Goal: Transaction & Acquisition: Book appointment/travel/reservation

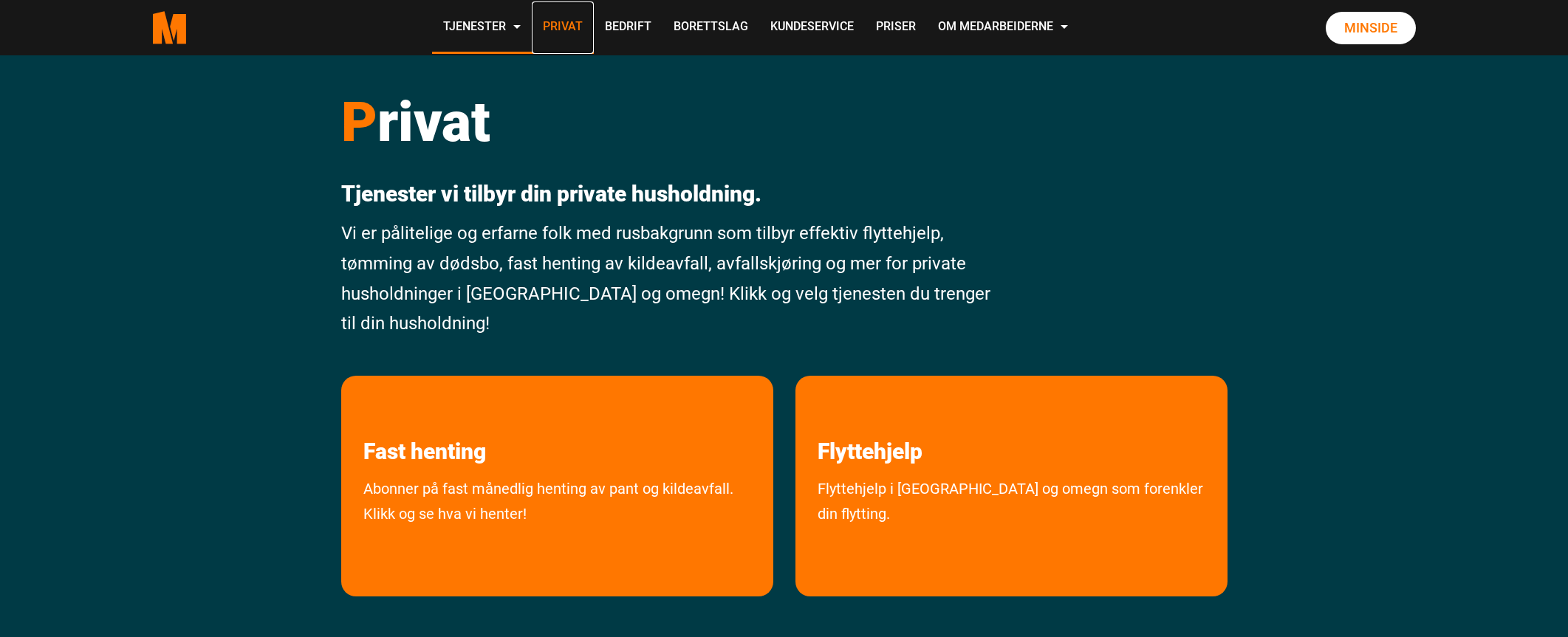
click at [557, 35] on link "Privat" at bounding box center [563, 28] width 62 height 53
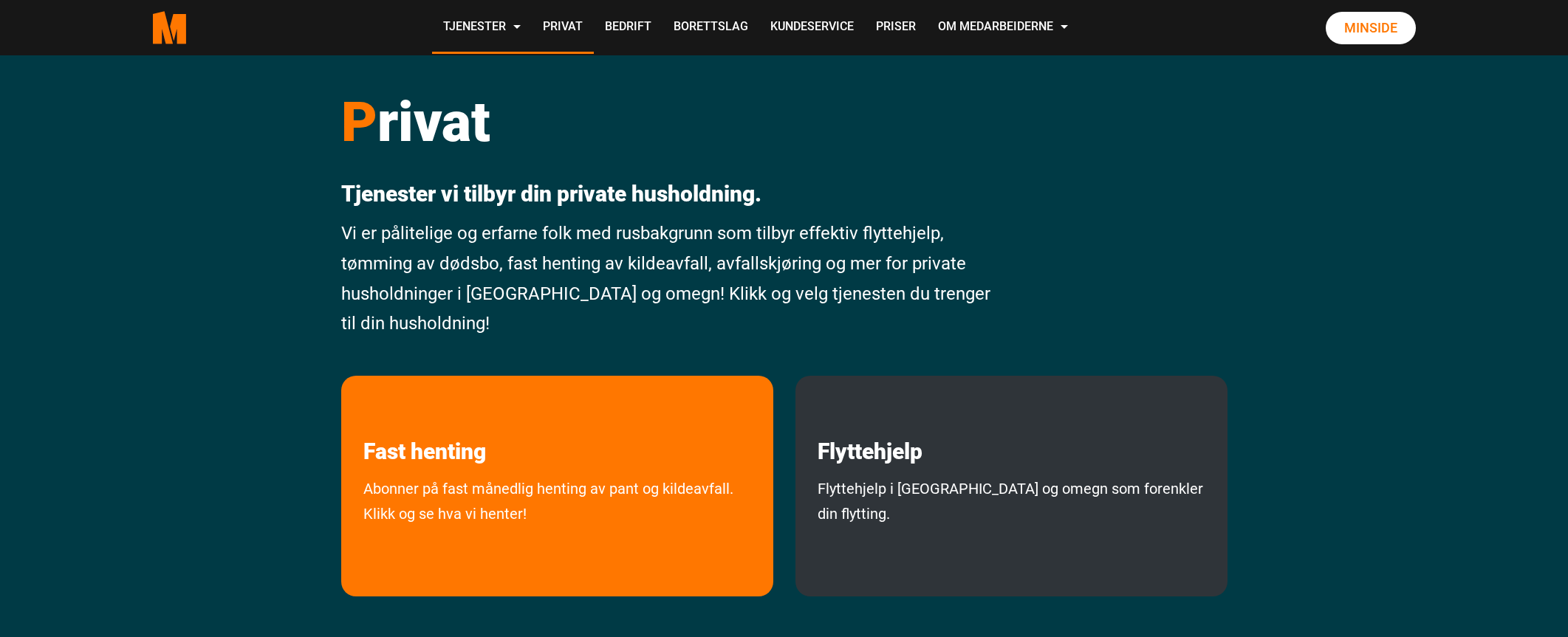
click at [846, 472] on div "Flyttehjelp Flyttehjelp i Oslo og omegn som forenkler din flytting." at bounding box center [1012, 486] width 432 height 221
click at [1024, 566] on div "Flyttehjelp Flyttehjelp i Oslo og omegn som forenkler din flytting." at bounding box center [1012, 486] width 432 height 221
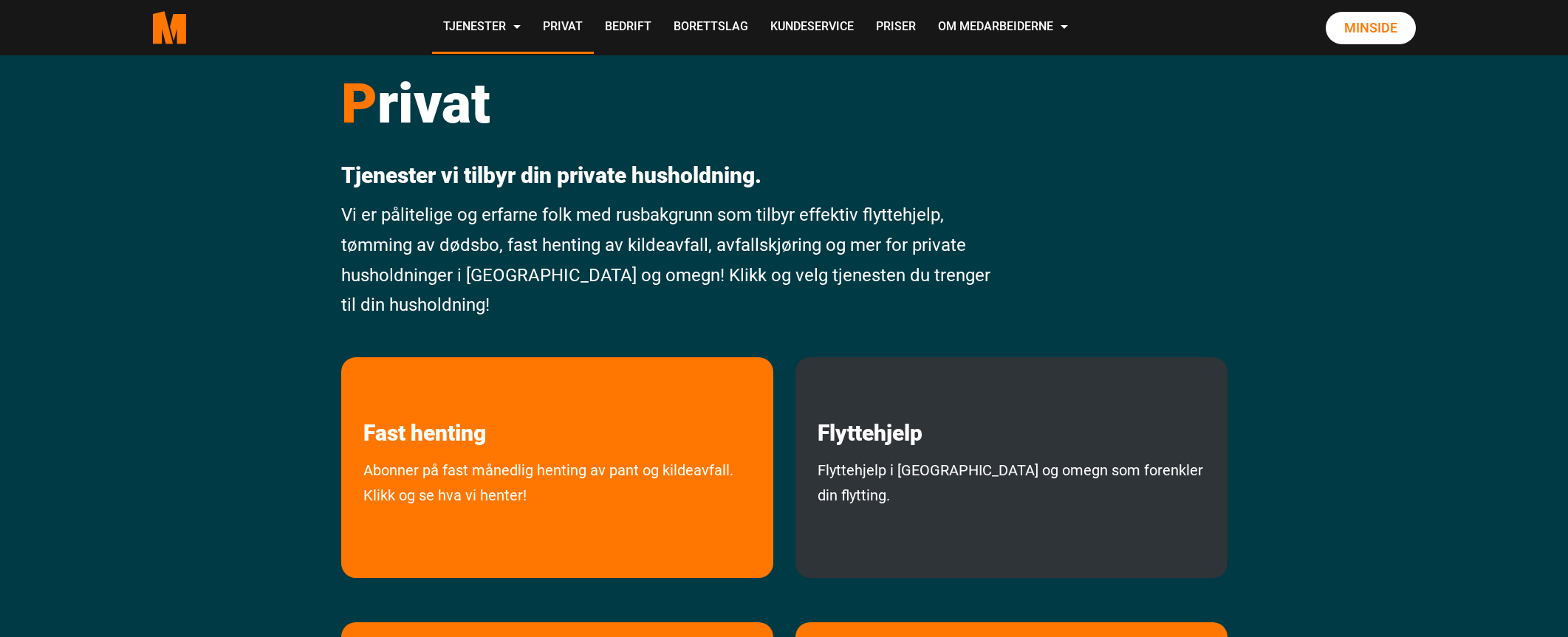
scroll to position [53, 0]
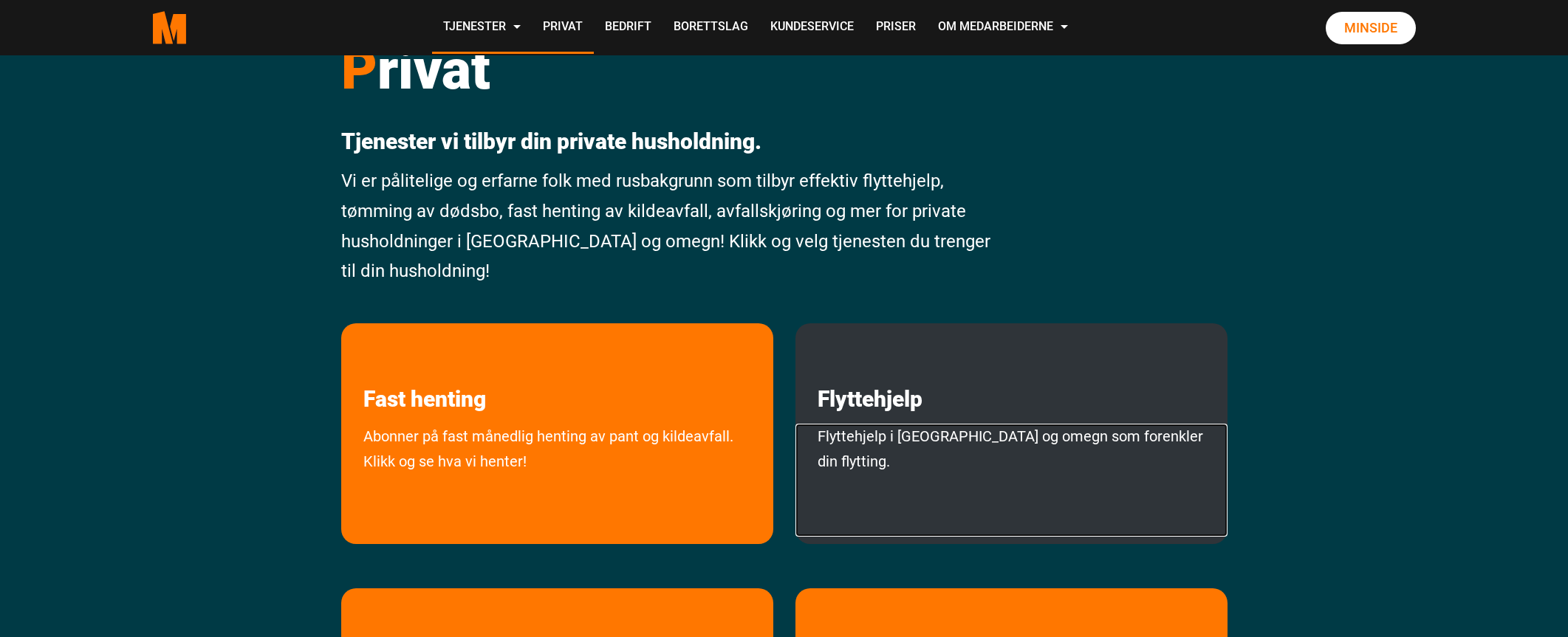
click at [886, 431] on link "Flyttehjelp i Oslo og omegn som forenkler din flytting." at bounding box center [1012, 480] width 432 height 113
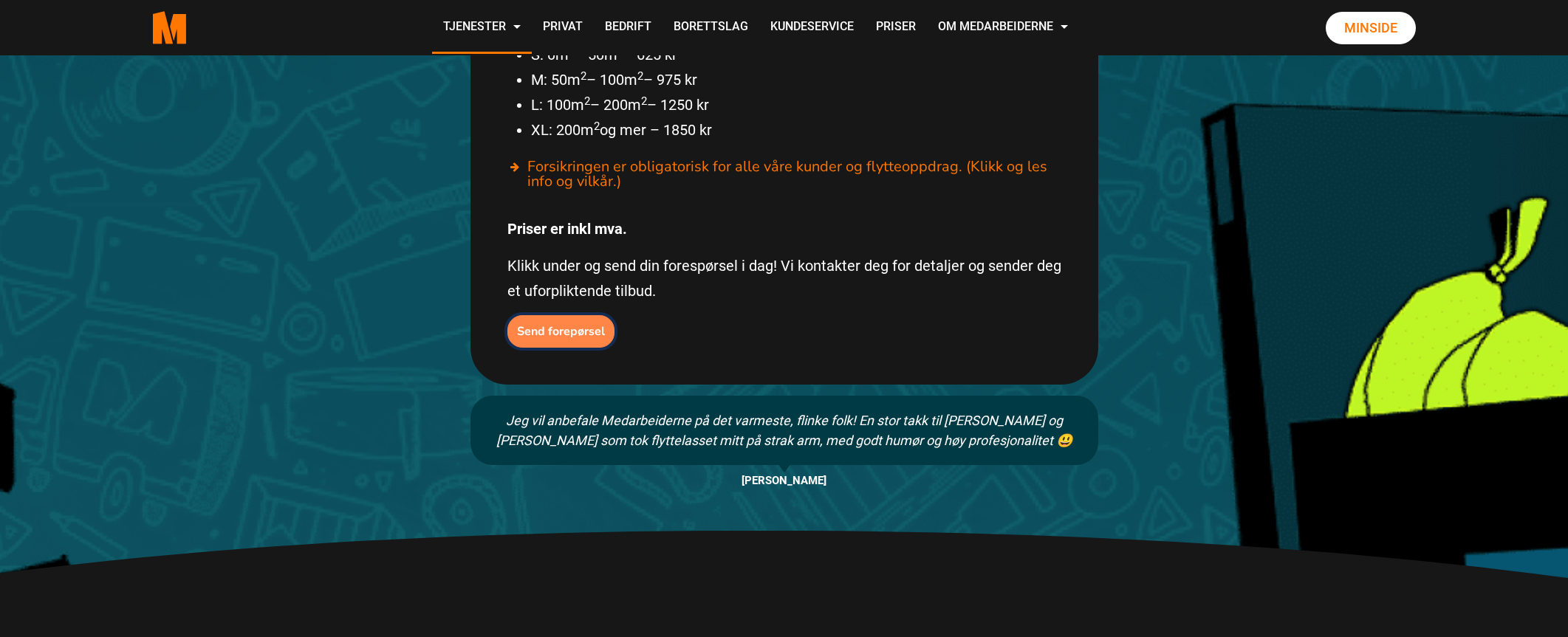
click at [581, 323] on b "Send forepørsel" at bounding box center [561, 331] width 88 height 17
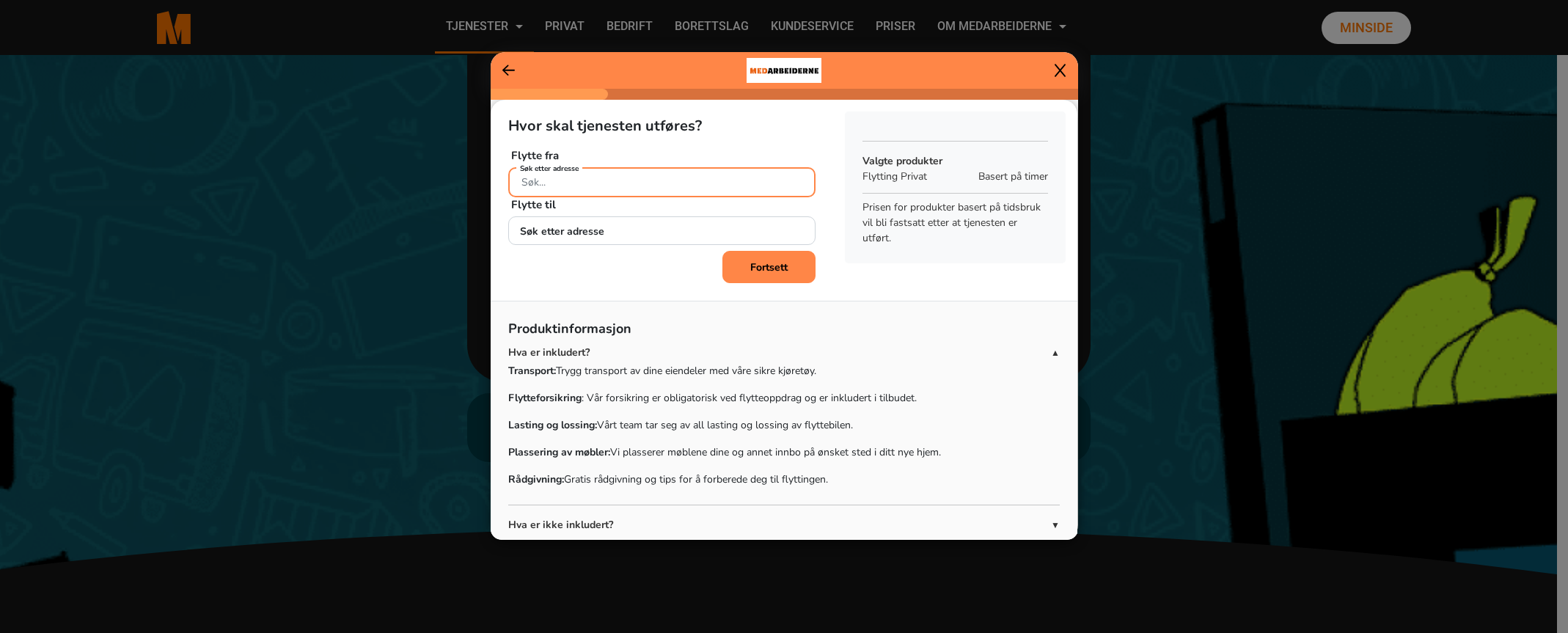
click at [576, 184] on input "Søk etter adresse" at bounding box center [663, 182] width 308 height 30
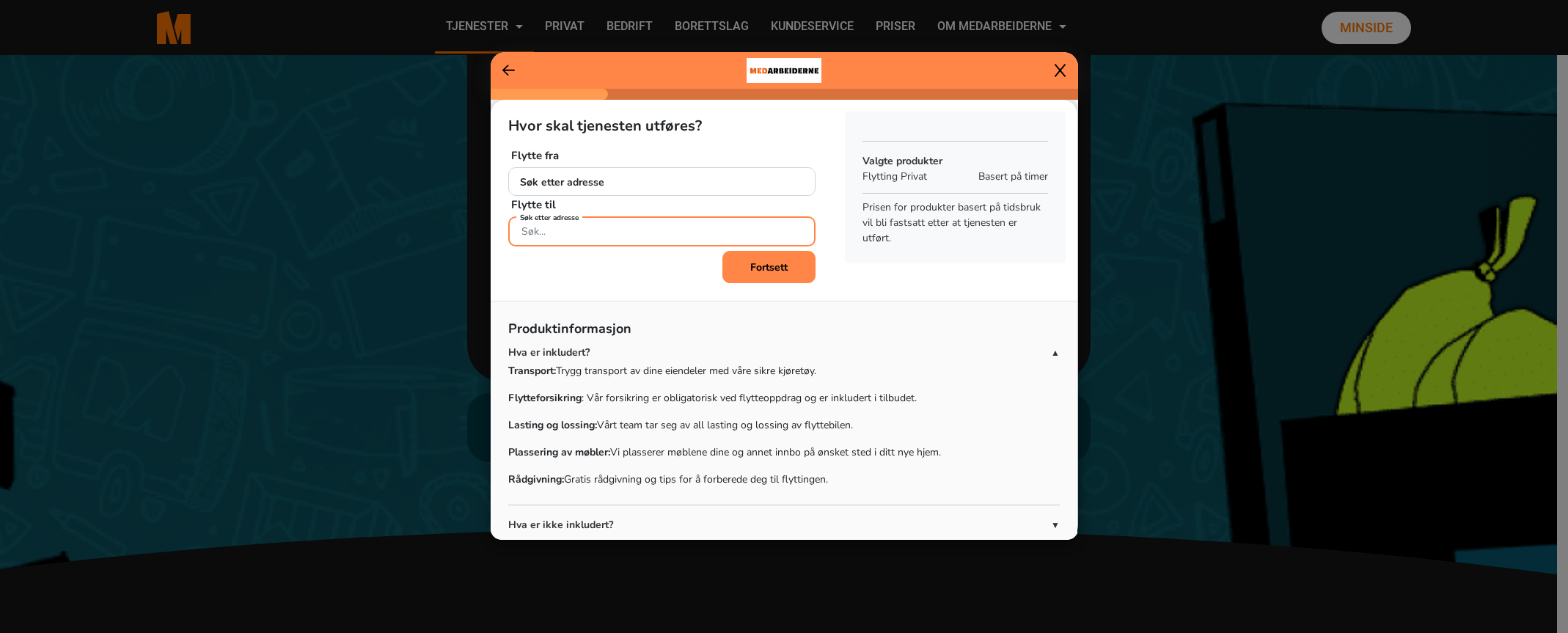
click at [563, 242] on input "Søk etter adresse" at bounding box center [663, 231] width 308 height 30
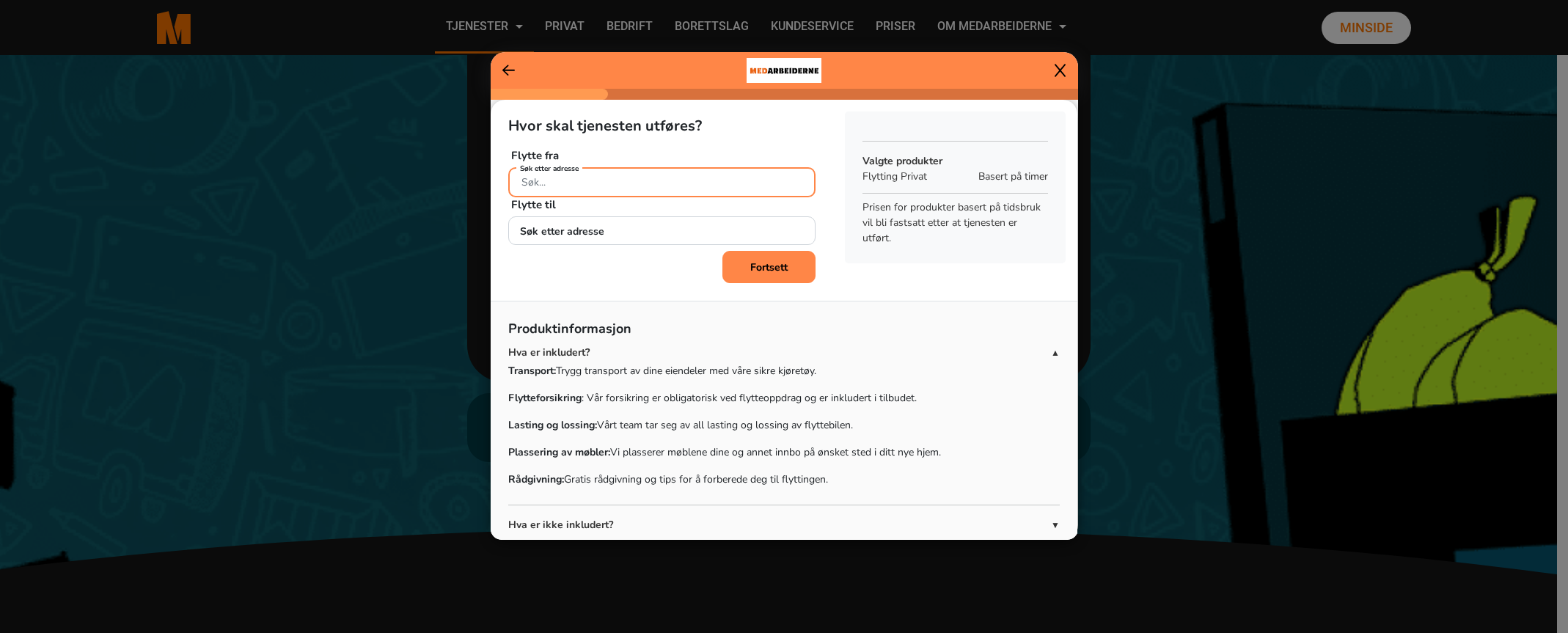
click at [571, 176] on div "Søk etter adresse" at bounding box center [663, 180] width 308 height 26
click at [620, 222] on ngb-highlight "Vulkan 40 , 0178 [GEOGRAPHIC_DATA]" at bounding box center [628, 217] width 216 height 16
type input "Vulkan 40, 0178 [GEOGRAPHIC_DATA]"
click at [603, 252] on div "Fortsett" at bounding box center [663, 266] width 308 height 32
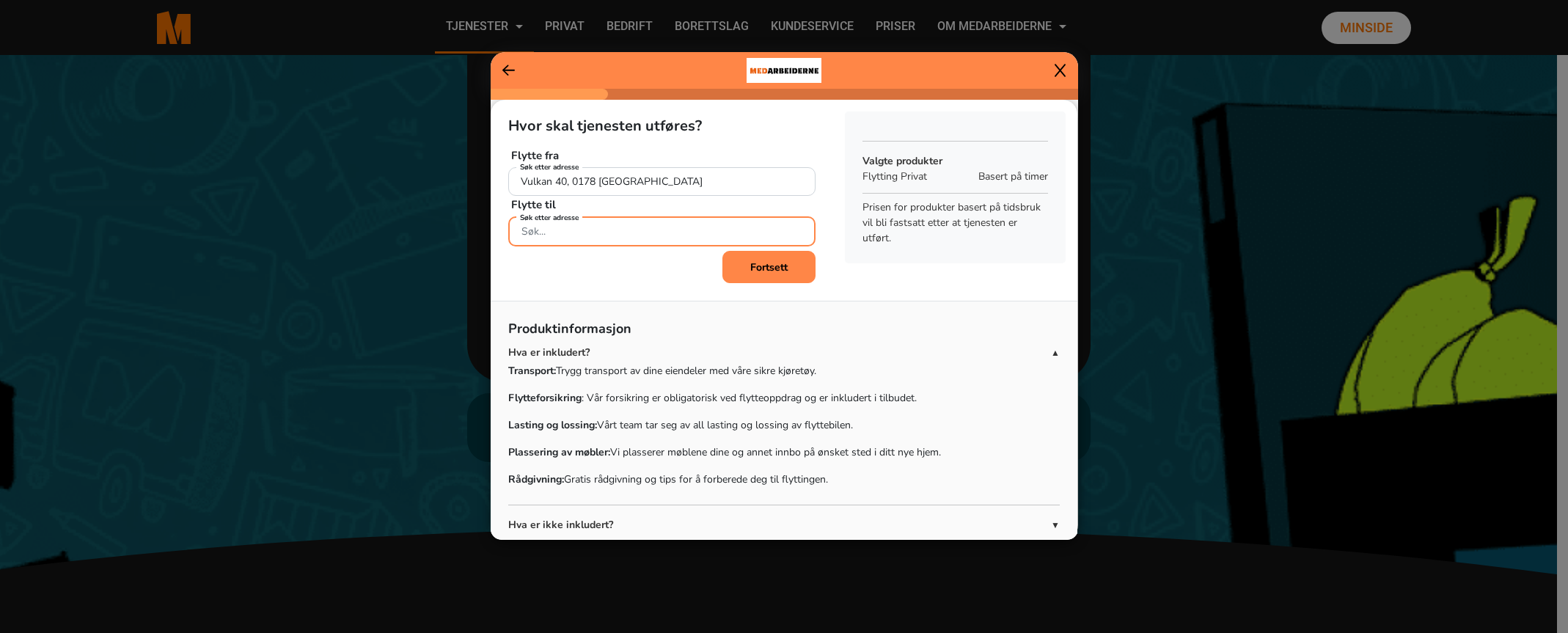
click at [642, 230] on input "Søk etter adresse" at bounding box center [663, 231] width 308 height 30
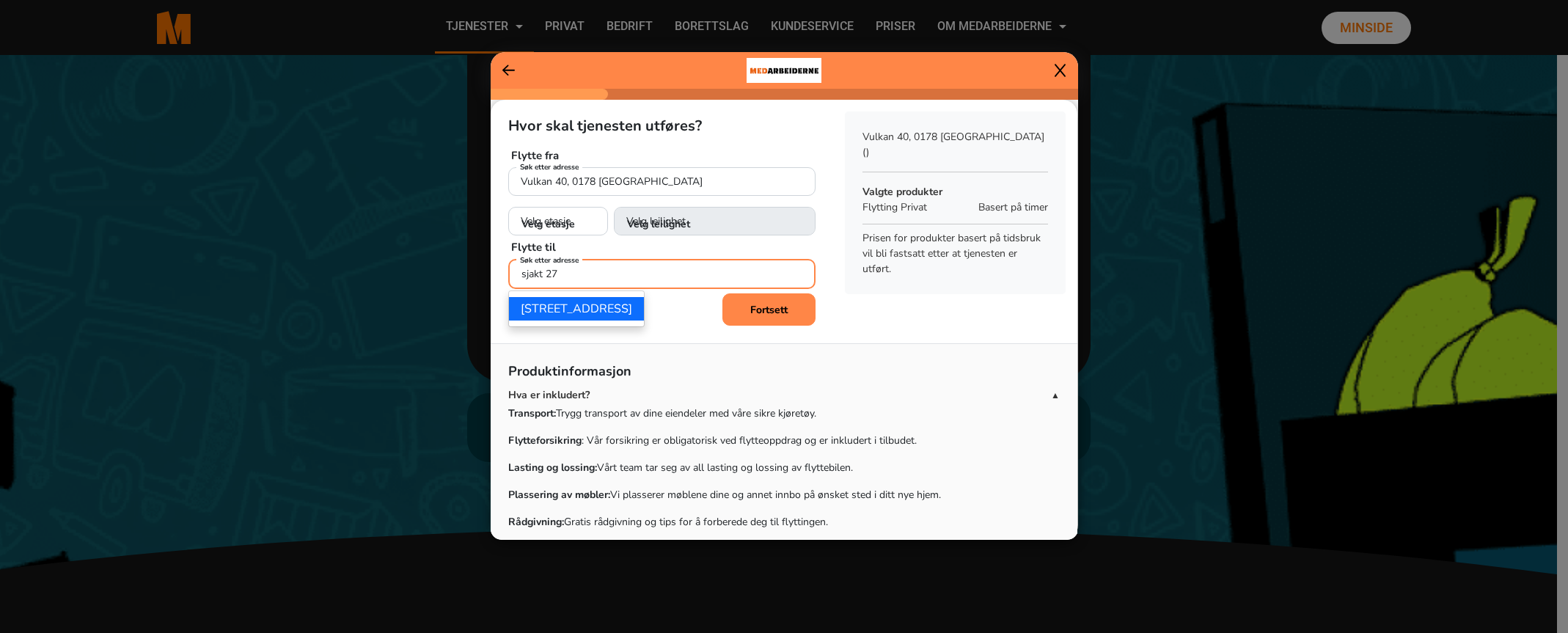
click at [623, 303] on ngb-highlight "[STREET_ADDRESS]" at bounding box center [576, 309] width 111 height 16
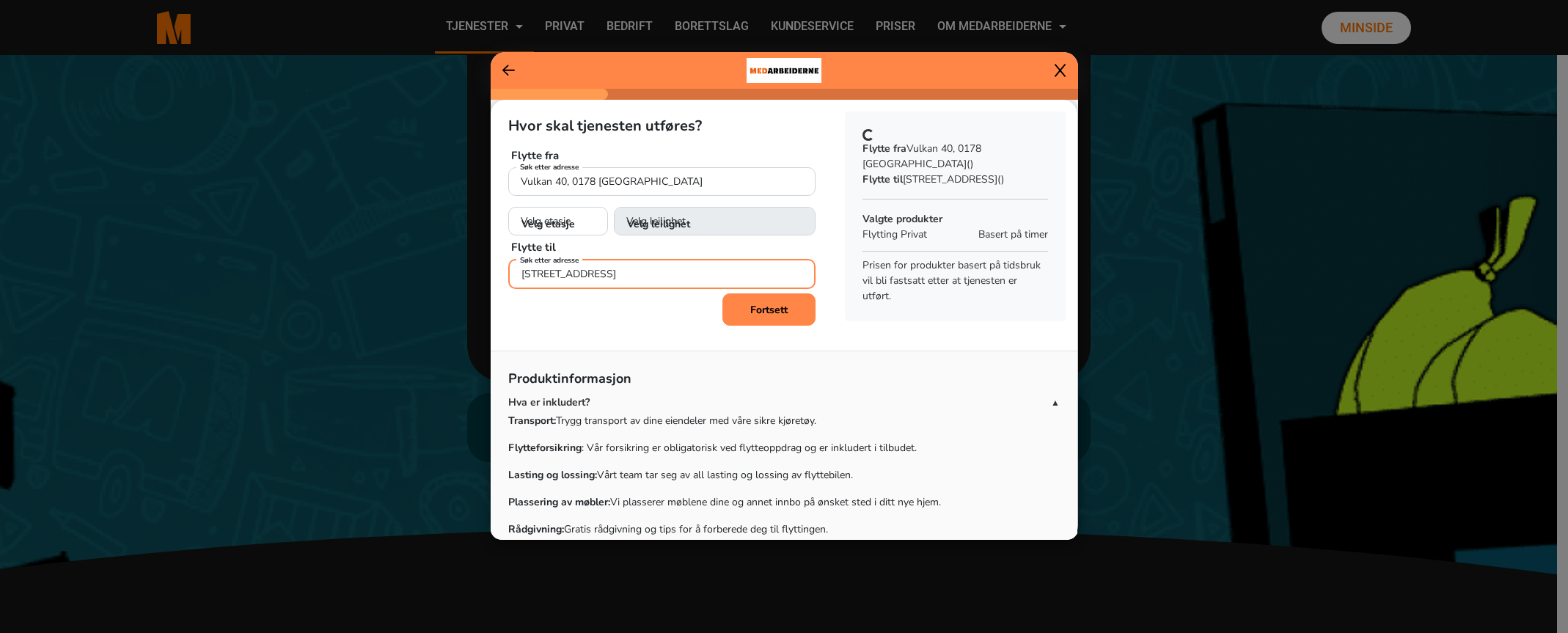
type input "[STREET_ADDRESS]"
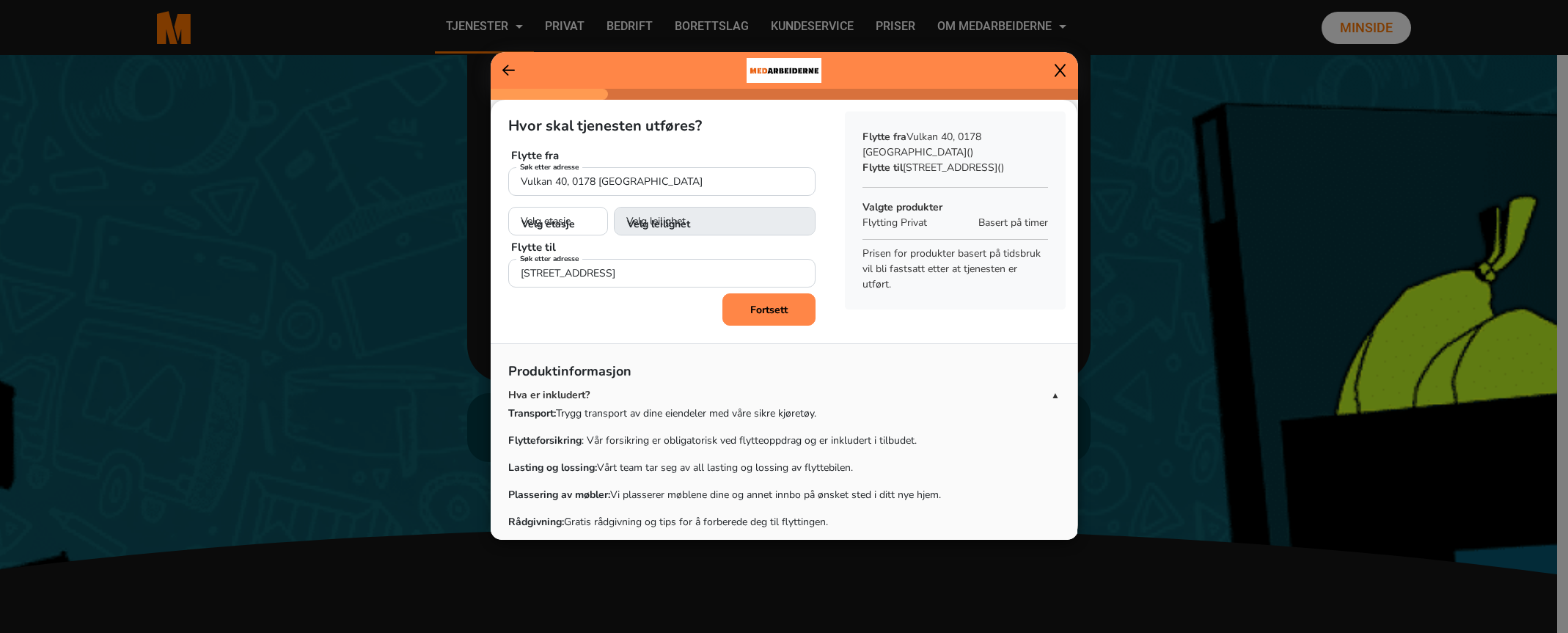
drag, startPoint x: 760, startPoint y: 309, endPoint x: 651, endPoint y: 311, distance: 109.0
click at [672, 320] on div "Fortsett" at bounding box center [663, 309] width 308 height 32
click at [530, 203] on div "Velg etasje" at bounding box center [558, 200] width 100 height 11
click at [530, 221] on select "Velg etasje 1. etasje 2. etasje 3. etasje 4. etasje 5. etasje 6. etasje 7. etas…" at bounding box center [558, 222] width 100 height 30
select select "02"
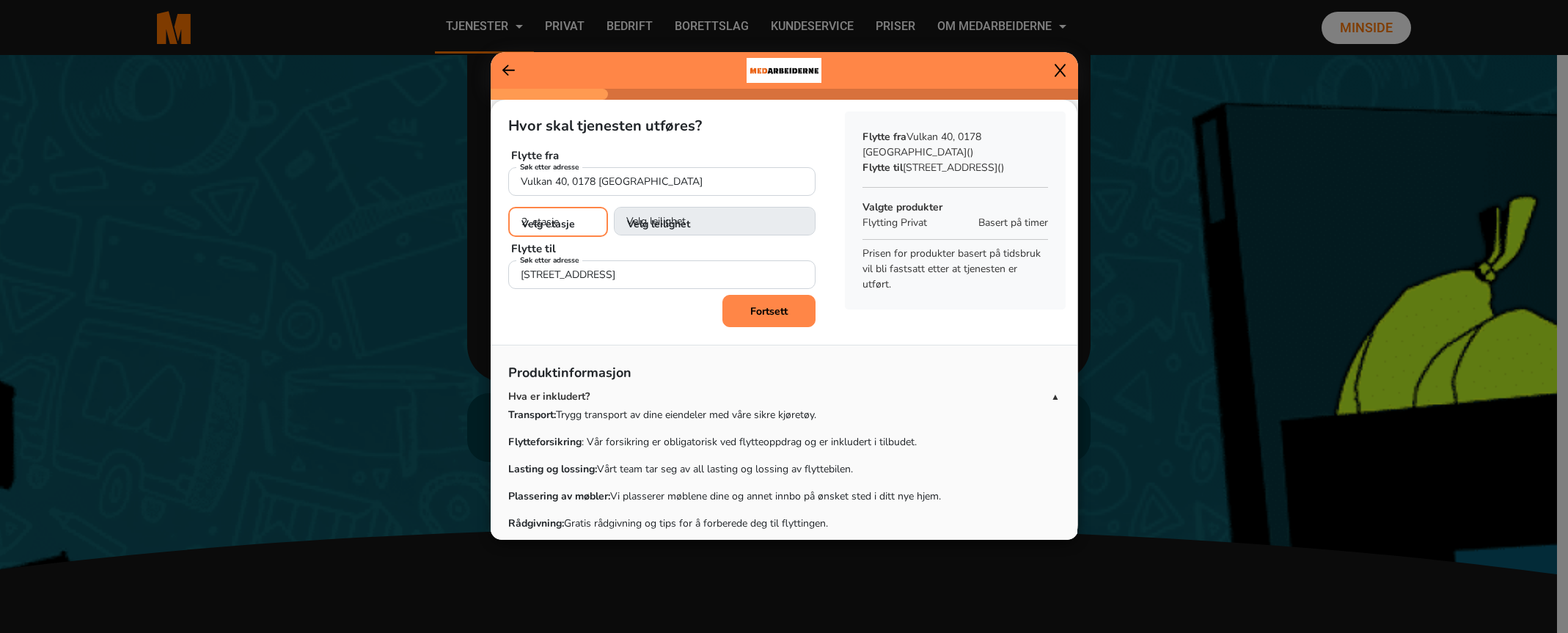
click at [509, 207] on select "Velg etasje 1. etasje 2. etasje 3. etasje 4. etasje 5. etasje 6. etasje 7. etas…" at bounding box center [558, 222] width 100 height 30
click at [637, 226] on select "Velg leilighet 1. dør fra venstre (H0201) 2. dør fra venstre (H0202) 3. dør fra…" at bounding box center [715, 222] width 202 height 30
select select "H0202"
click at [614, 207] on select "Velg leilighet 1. dør fra venstre (H0201) 2. dør fra venstre (H0202) 3. dør fra…" at bounding box center [715, 222] width 202 height 30
click at [736, 318] on button "Fortsett" at bounding box center [769, 309] width 93 height 32
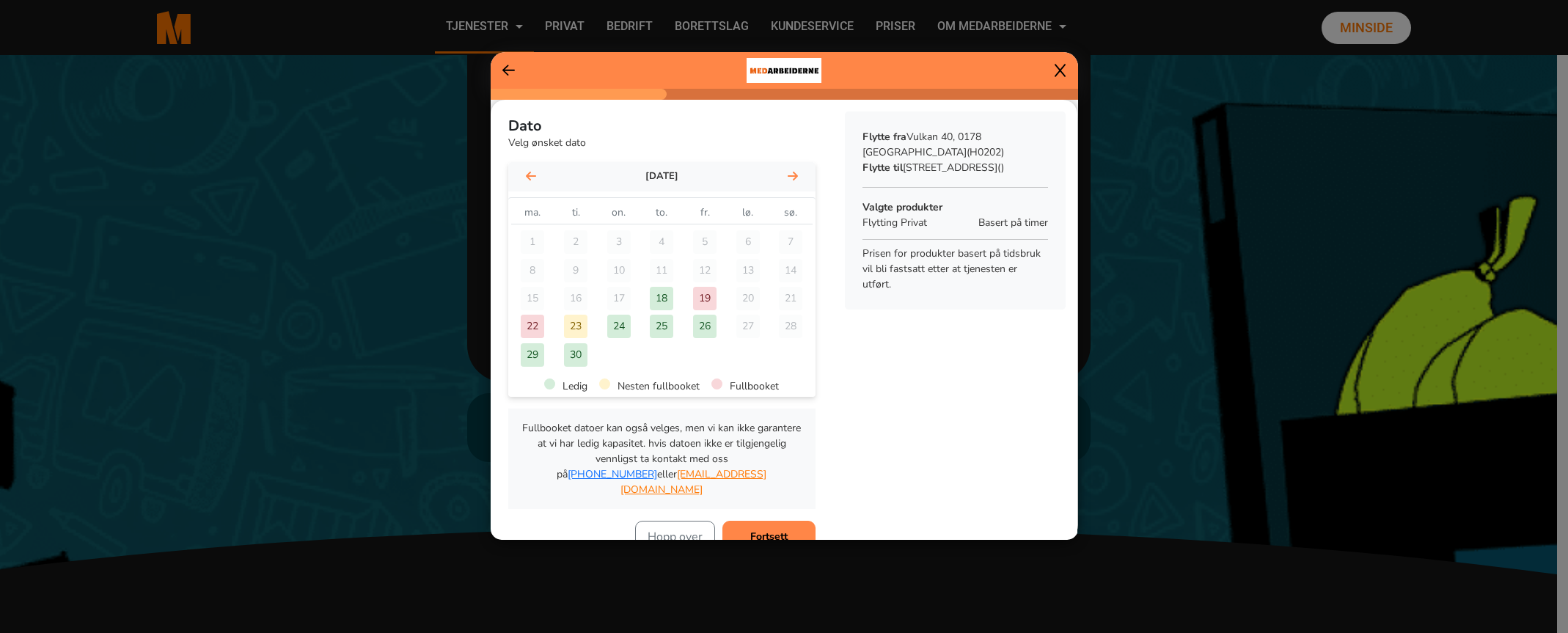
click at [704, 330] on div "26" at bounding box center [705, 326] width 23 height 23
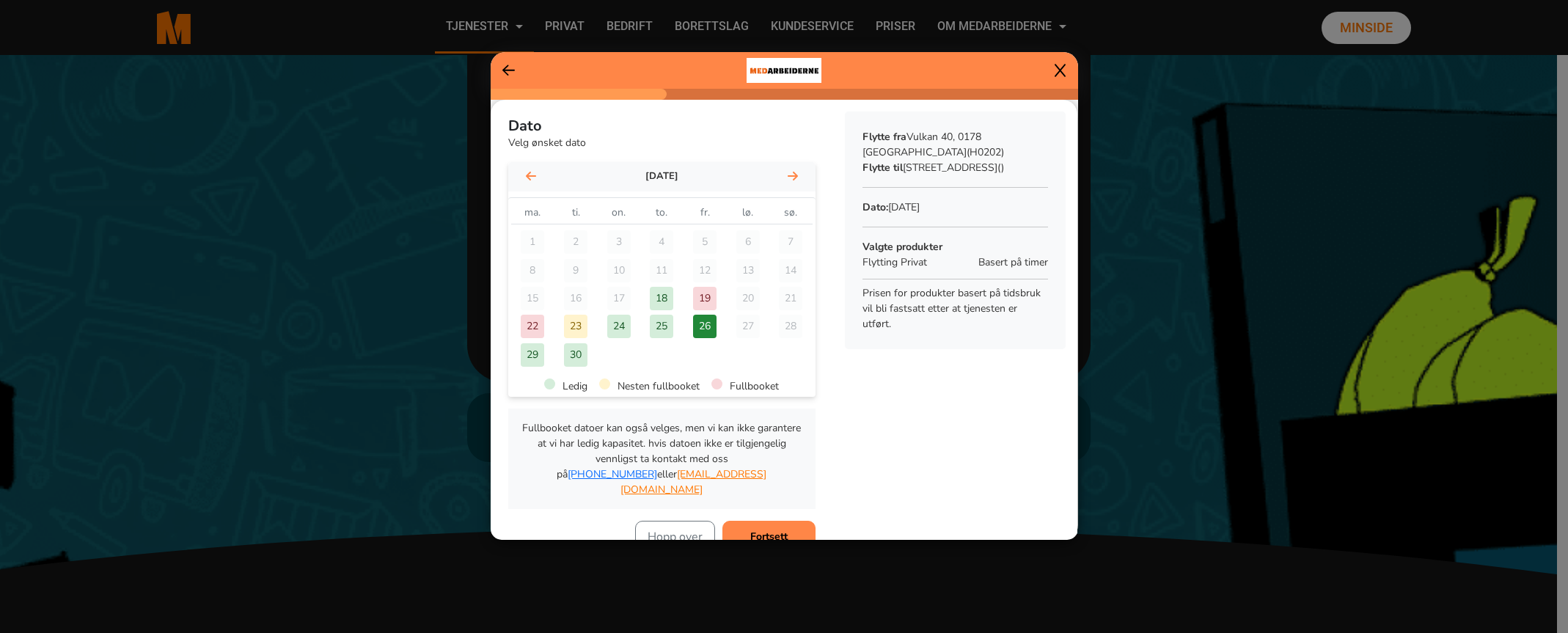
click at [751, 530] on b "Fortsett" at bounding box center [769, 537] width 38 height 14
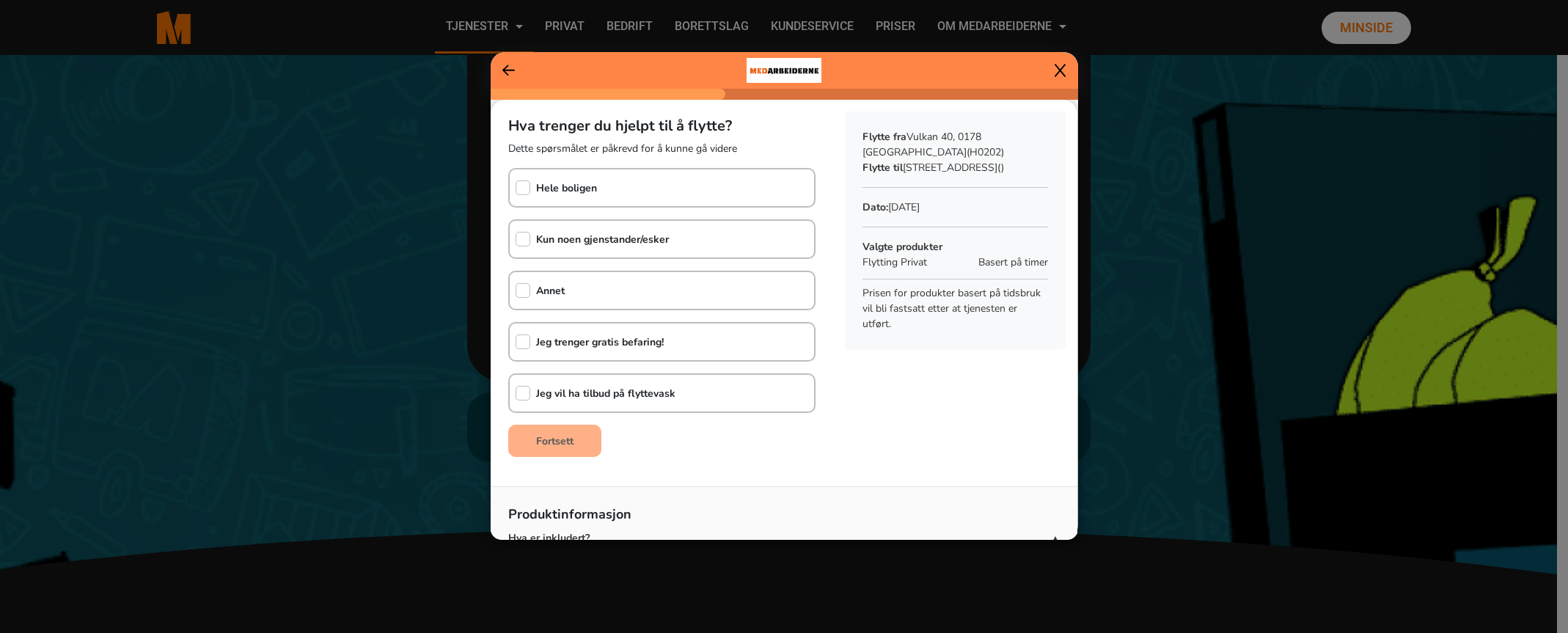
click at [632, 190] on div "Hele boligen" at bounding box center [663, 188] width 308 height 40
checkbox input "true"
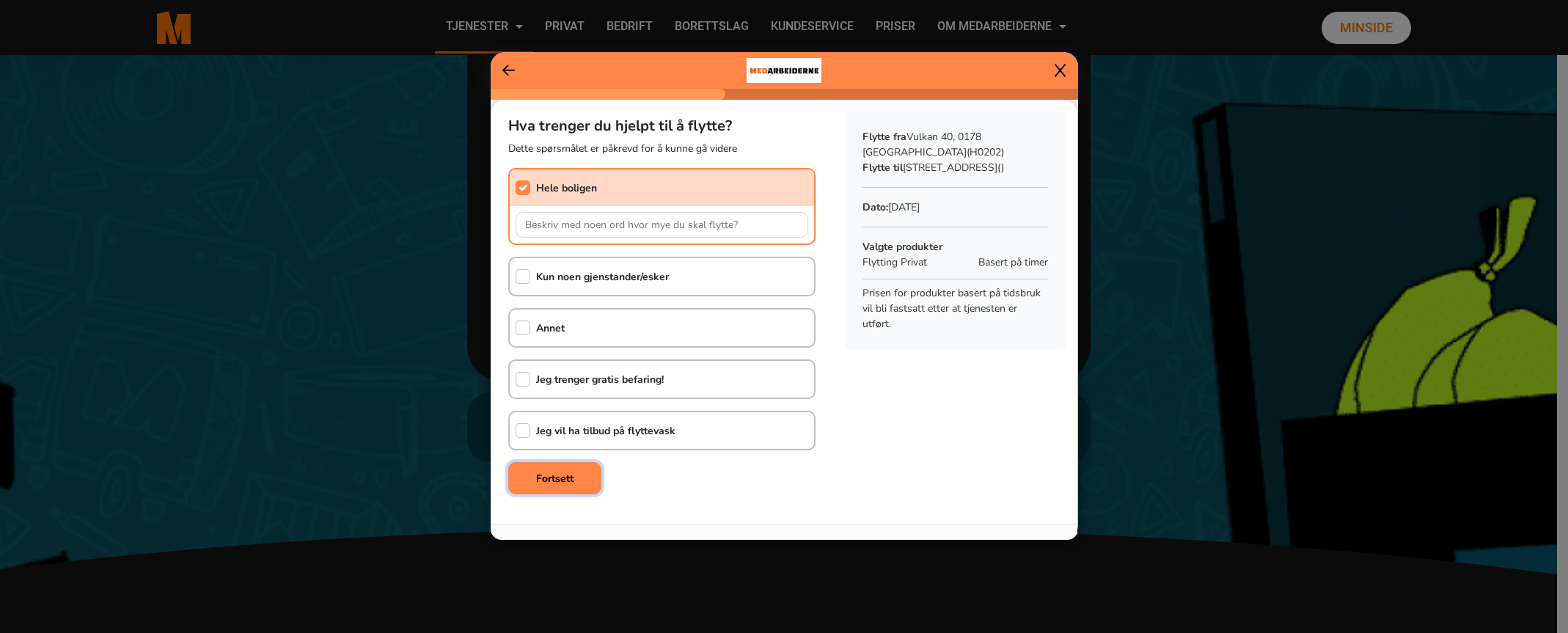
click at [578, 471] on button "Fortsett" at bounding box center [555, 478] width 93 height 32
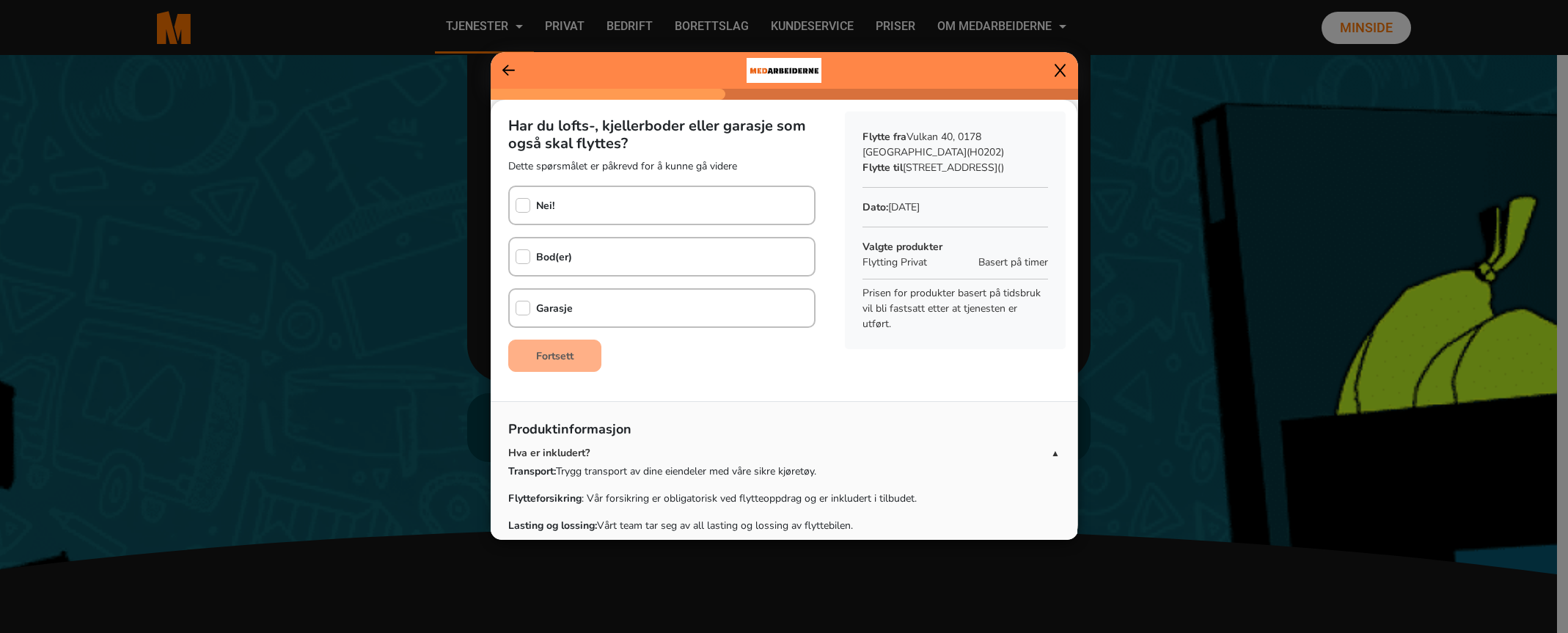
click at [576, 292] on div "Garasje" at bounding box center [663, 308] width 308 height 40
checkbox input "true"
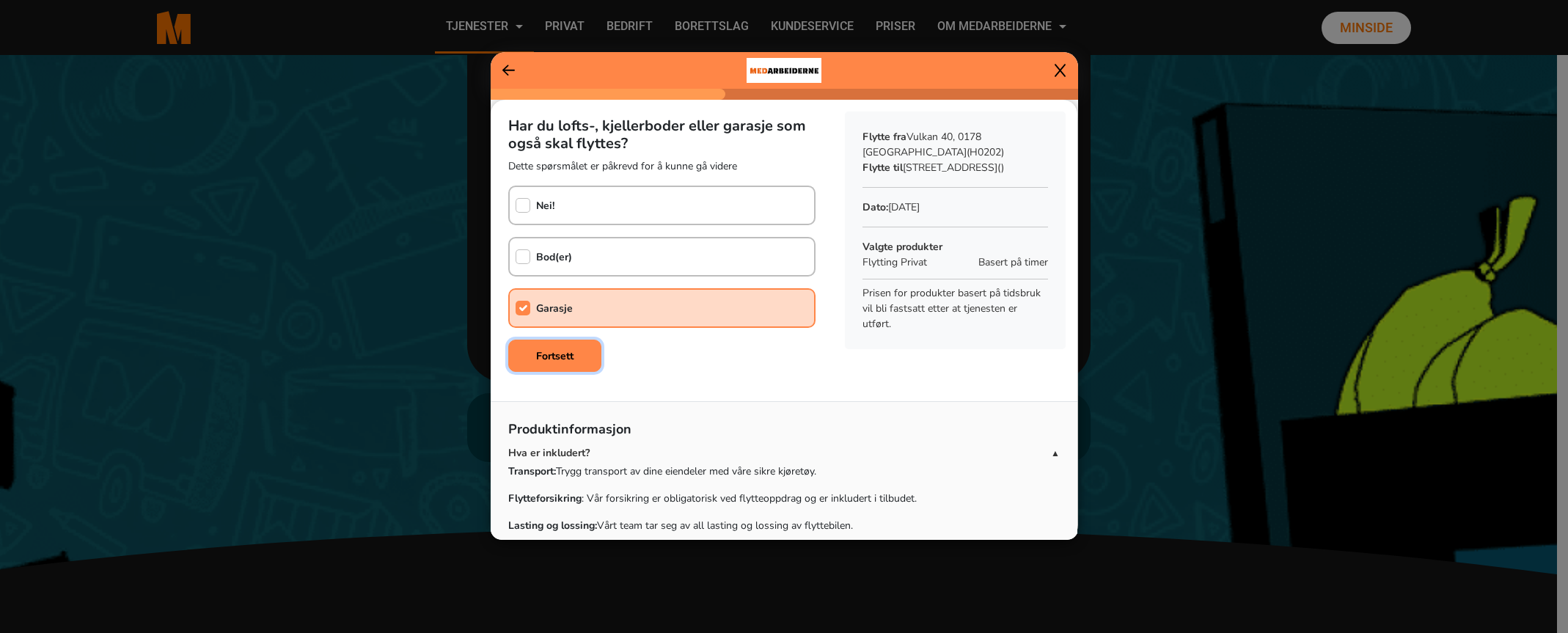
click at [557, 360] on b "Fortsett" at bounding box center [554, 356] width 38 height 14
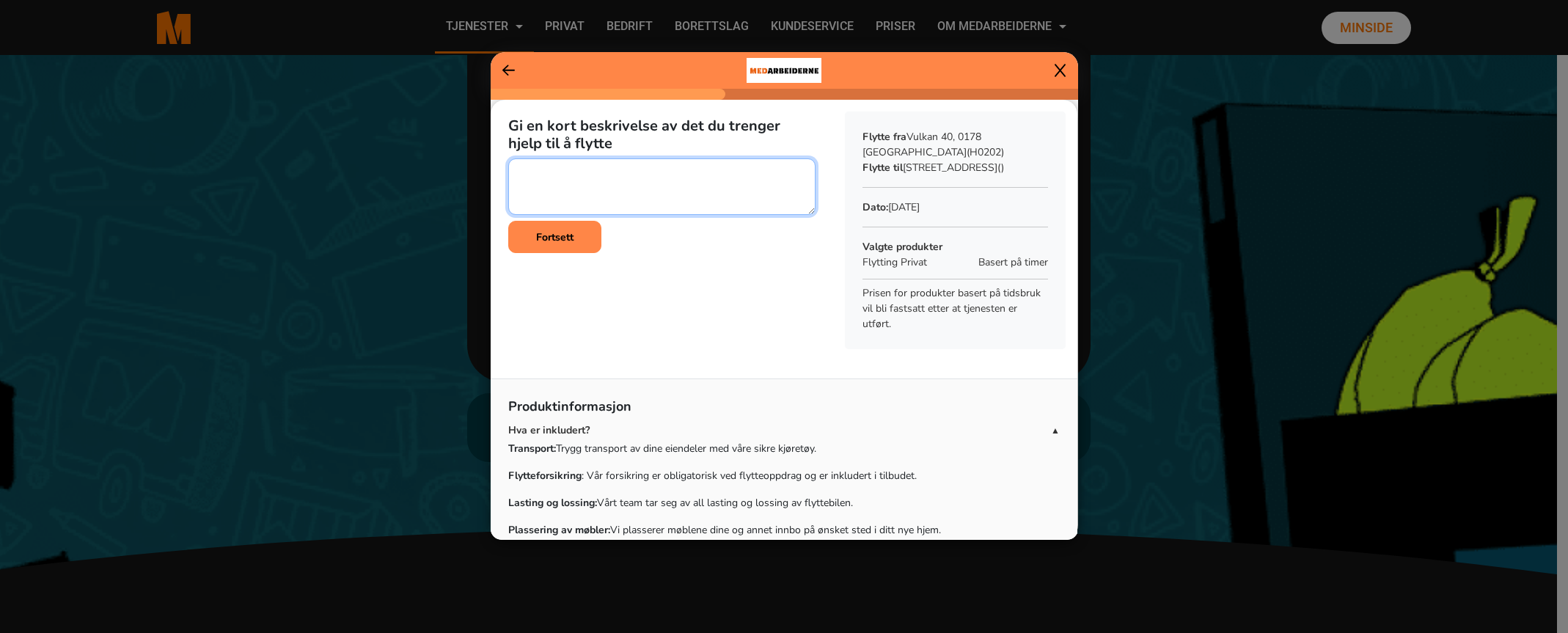
click at [579, 186] on textarea at bounding box center [663, 187] width 308 height 56
type textarea "hei"
click at [566, 244] on b "Fortsett" at bounding box center [554, 237] width 38 height 14
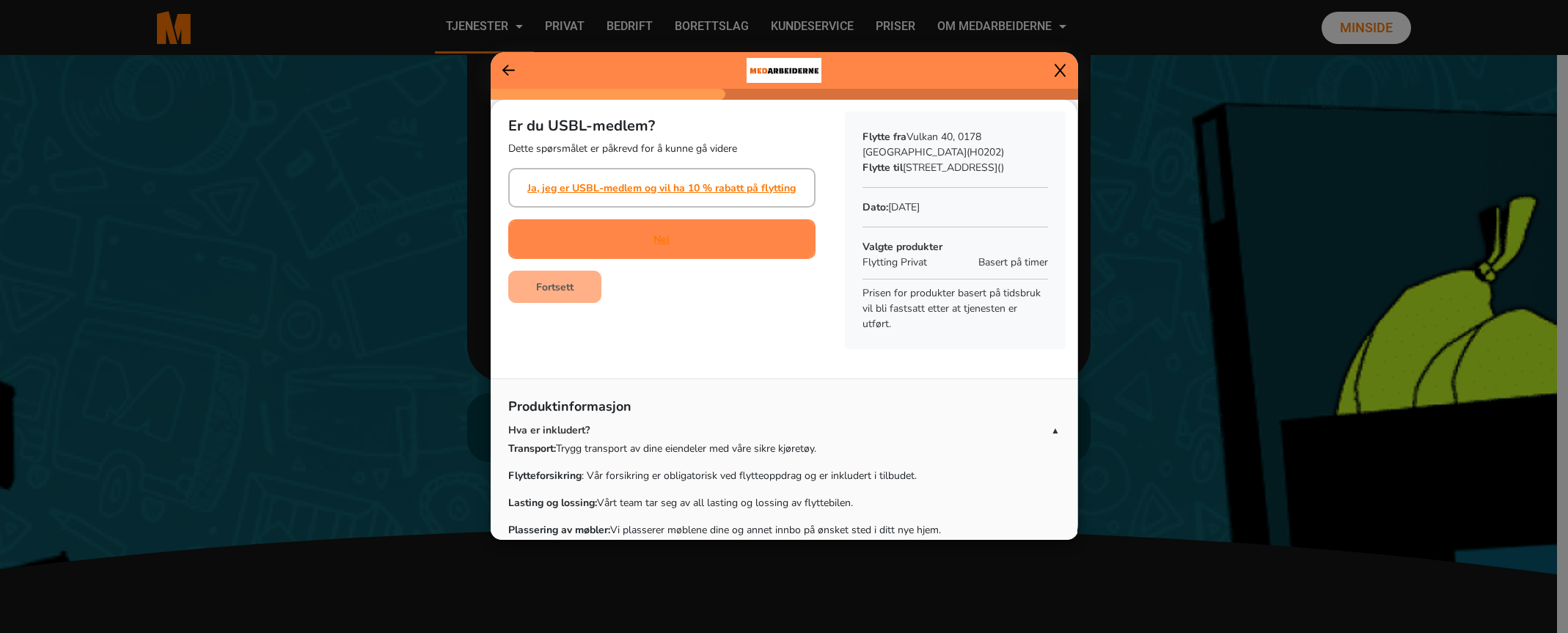
click at [587, 235] on div "Nei" at bounding box center [663, 239] width 308 height 40
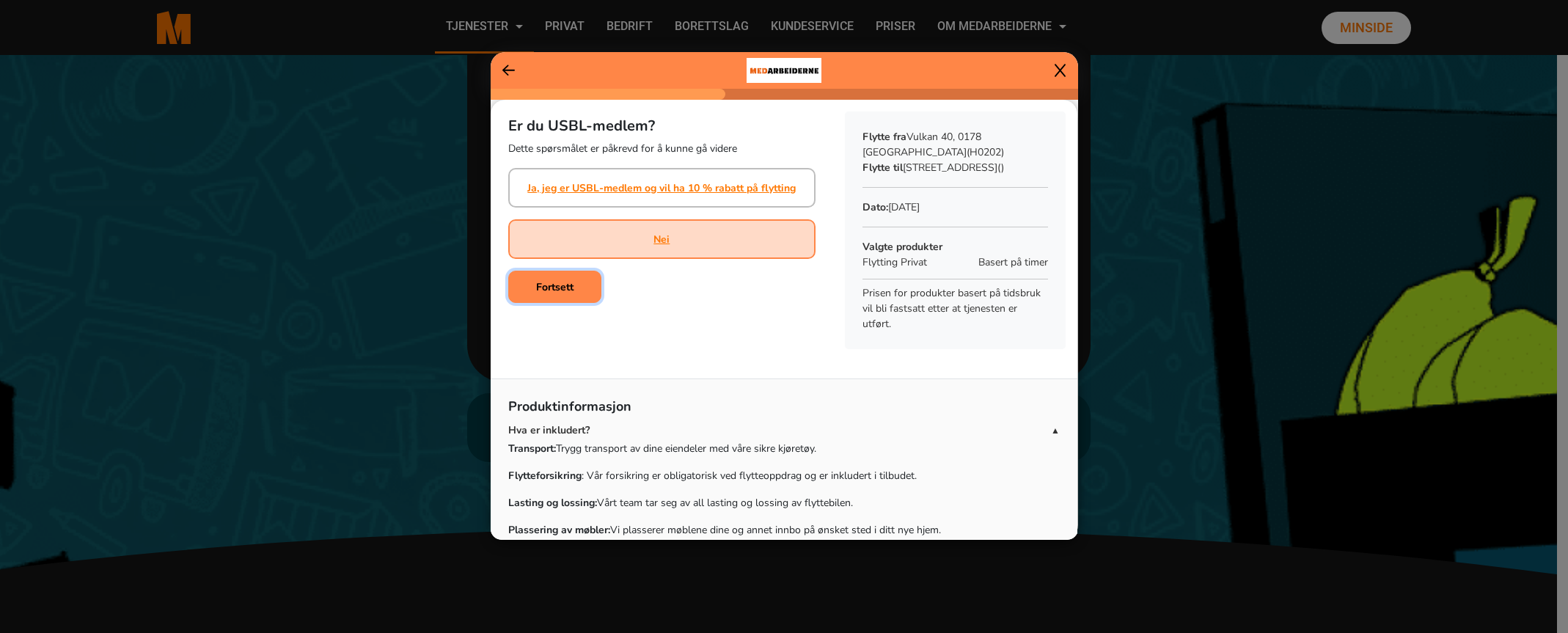
click at [538, 290] on b "Fortsett" at bounding box center [554, 287] width 38 height 14
